Goal: Transaction & Acquisition: Purchase product/service

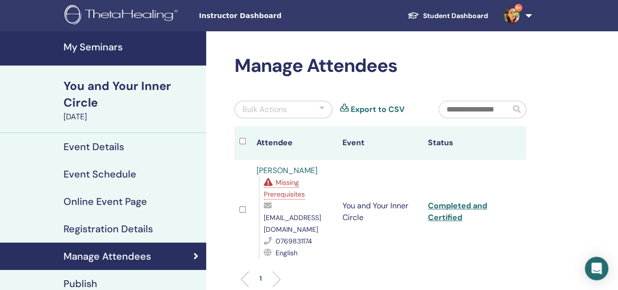
click at [104, 203] on h4 "Online Event Page" at bounding box center [106, 201] width 84 height 12
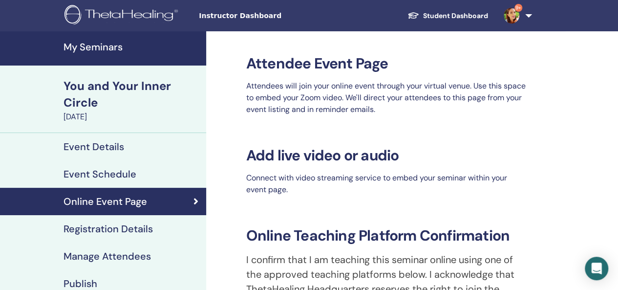
click at [236, 19] on span "Instructor Dashboard" at bounding box center [272, 16] width 147 height 10
click at [160, 12] on img at bounding box center [122, 16] width 117 height 22
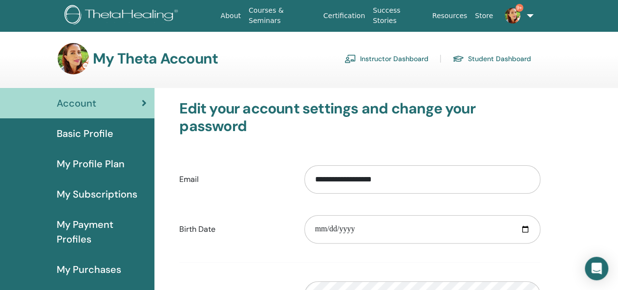
click at [95, 263] on span "My Purchases" at bounding box center [89, 269] width 64 height 15
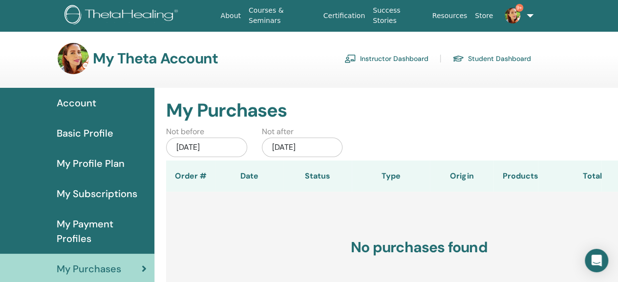
click at [616, 253] on h3 "No purchases found" at bounding box center [419, 247] width 506 height 111
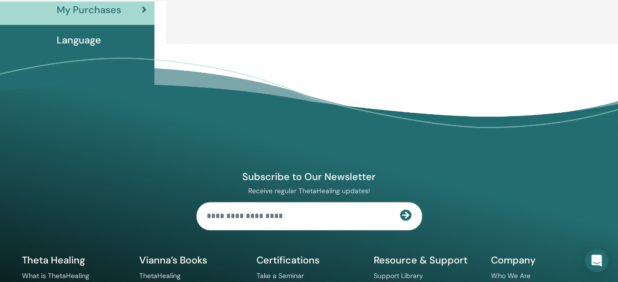
scroll to position [13, 0]
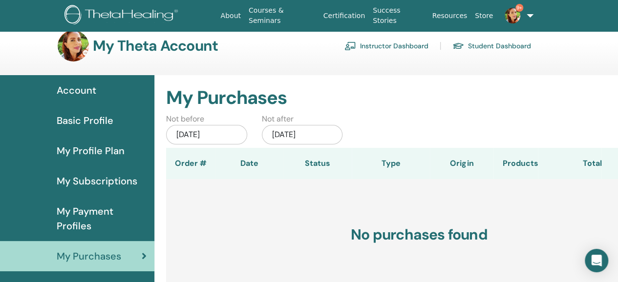
click at [307, 13] on link "Courses & Seminars" at bounding box center [282, 15] width 75 height 28
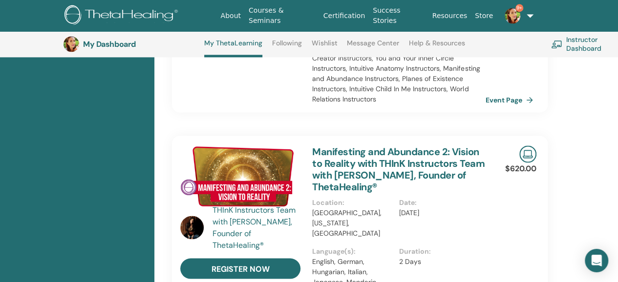
scroll to position [1019, 0]
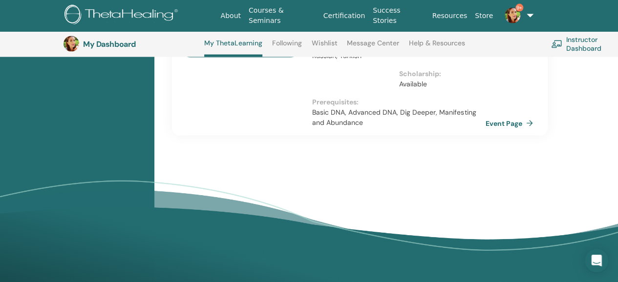
click at [589, 47] on link "Instructor Dashboard" at bounding box center [591, 43] width 80 height 21
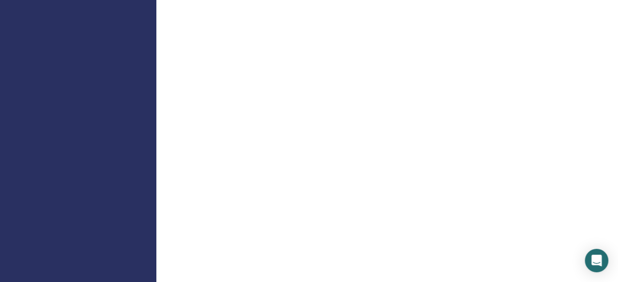
scroll to position [112, 0]
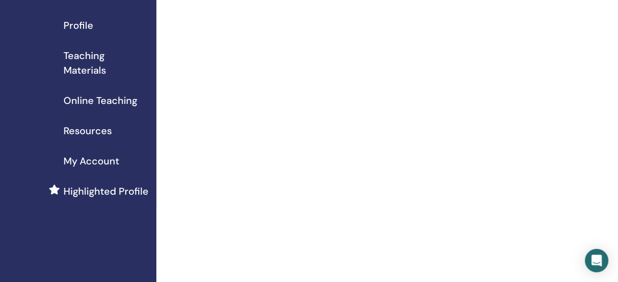
click at [101, 98] on span "Online Teaching" at bounding box center [101, 100] width 74 height 15
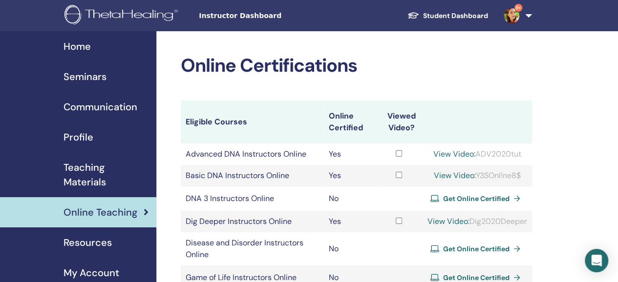
scroll to position [247, 0]
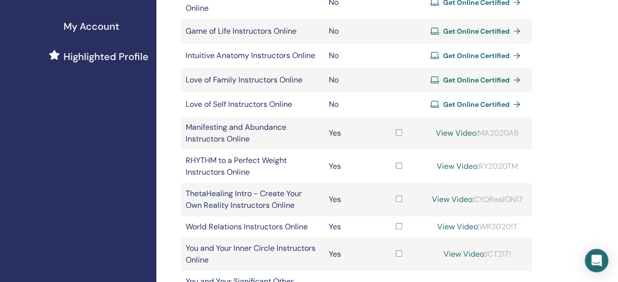
click at [460, 109] on span "Get Online Certified" at bounding box center [476, 104] width 66 height 9
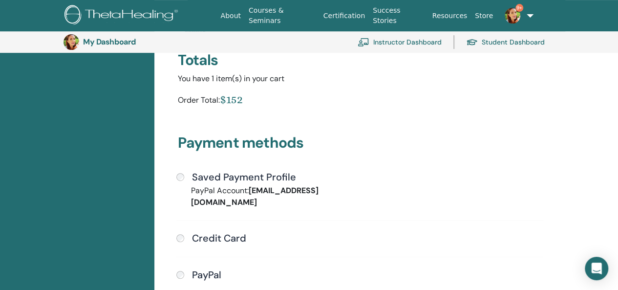
scroll to position [197, 0]
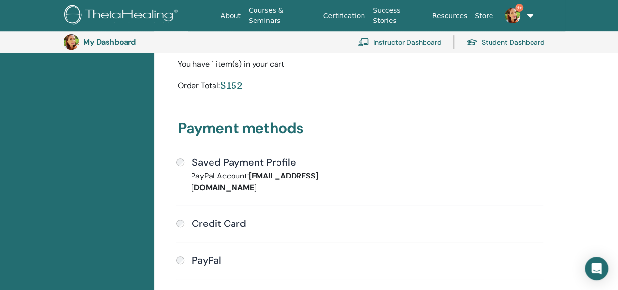
click at [186, 164] on div "Saved Payment Profile" at bounding box center [359, 162] width 367 height 13
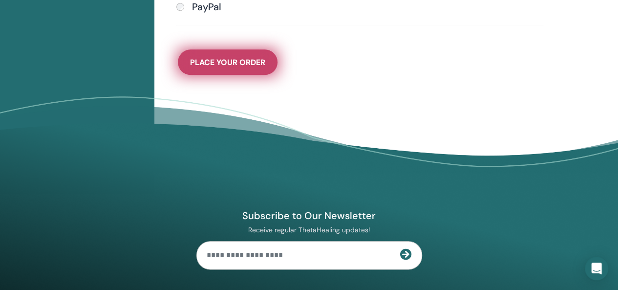
click at [208, 49] on button "Place Your Order" at bounding box center [228, 61] width 100 height 25
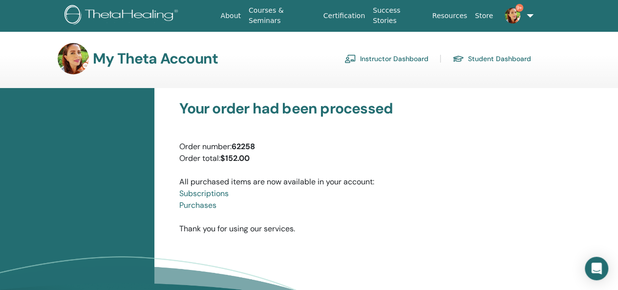
click at [486, 59] on link "Student Dashboard" at bounding box center [491, 59] width 79 height 16
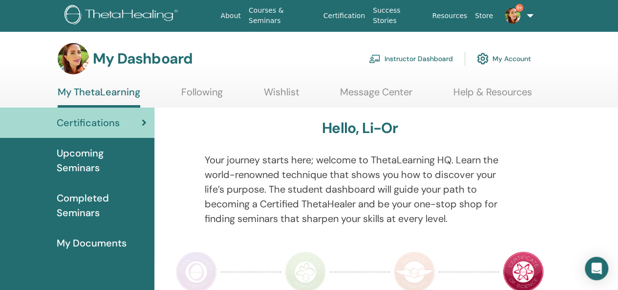
click at [417, 57] on link "Instructor Dashboard" at bounding box center [411, 58] width 84 height 21
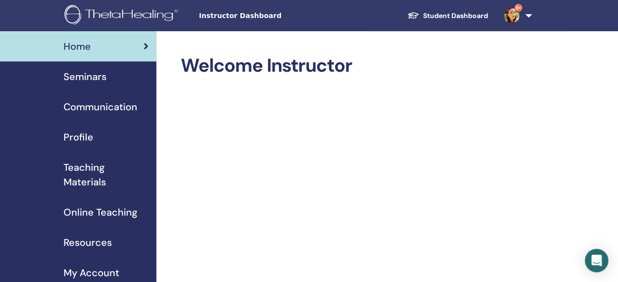
click at [102, 214] on span "Online Teaching" at bounding box center [101, 212] width 74 height 15
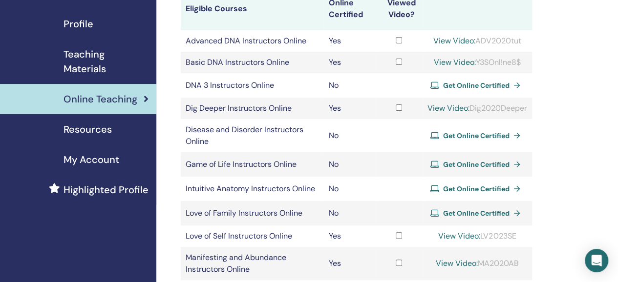
scroll to position [117, 0]
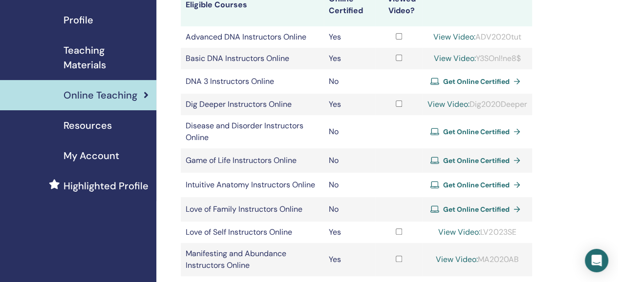
click at [448, 237] on link "View Video:" at bounding box center [459, 232] width 42 height 10
drag, startPoint x: 517, startPoint y: 234, endPoint x: 479, endPoint y: 246, distance: 39.9
click at [479, 243] on td "View Video: LV2023SE" at bounding box center [477, 232] width 109 height 21
copy div "LV2023SE"
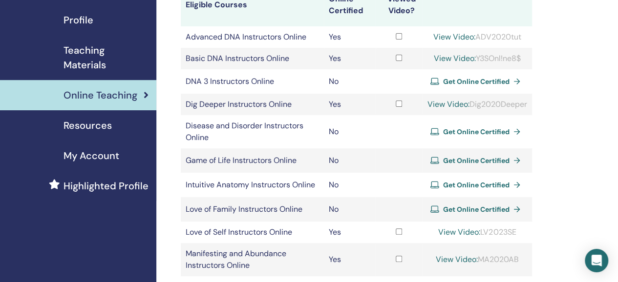
click at [438, 237] on link "View Video:" at bounding box center [459, 232] width 42 height 10
